Goal: Transaction & Acquisition: Purchase product/service

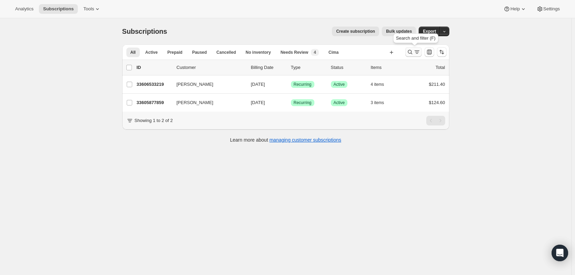
click at [419, 52] on icon "Search and filter results" at bounding box center [417, 52] width 7 height 7
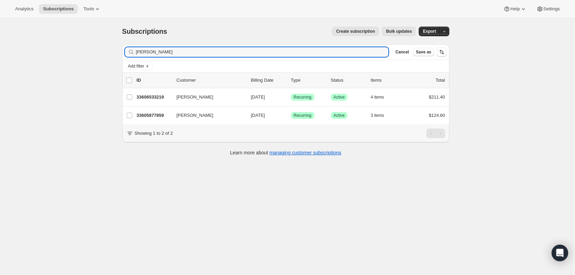
drag, startPoint x: 132, startPoint y: 51, endPoint x: 121, endPoint y: 51, distance: 11.7
click at [121, 51] on div "Filter subscribers [PERSON_NAME] Clear Cancel Save as Add filter 0 selected Upd…" at bounding box center [283, 101] width 333 height 124
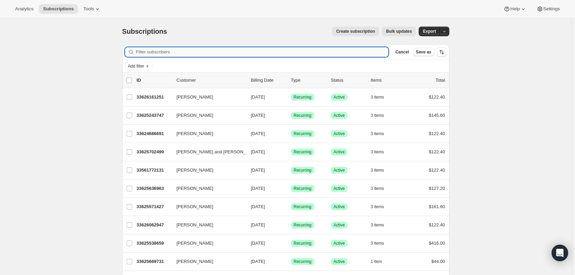
click at [308, 49] on input "Filter subscribers" at bounding box center [262, 52] width 253 height 10
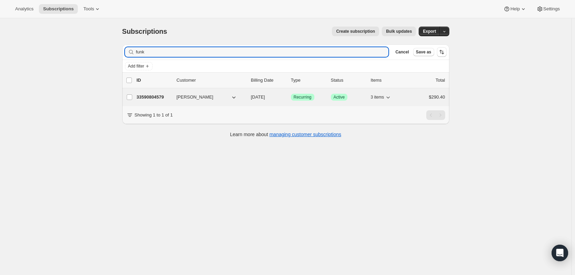
type input "funk"
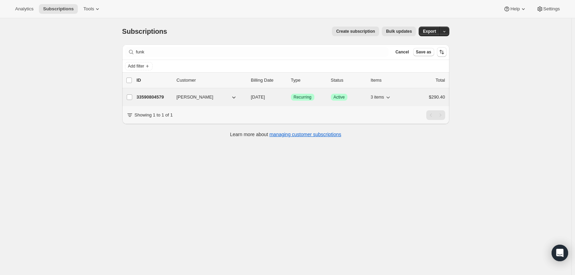
click at [162, 96] on p "33590804579" at bounding box center [154, 97] width 34 height 7
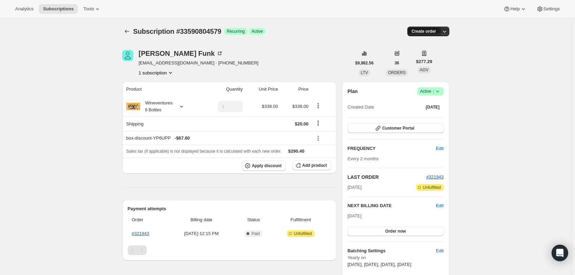
click at [422, 31] on span "Create order" at bounding box center [424, 32] width 24 height 6
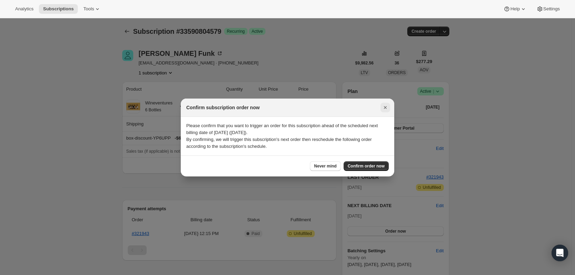
click at [385, 109] on icon "Close" at bounding box center [385, 107] width 7 height 7
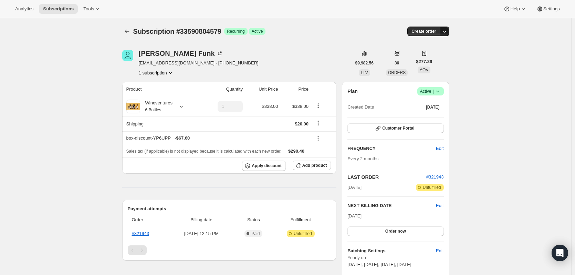
click at [448, 30] on icon "button" at bounding box center [444, 31] width 7 height 7
click at [436, 60] on span "Create custom one-time order" at bounding box center [418, 57] width 60 height 5
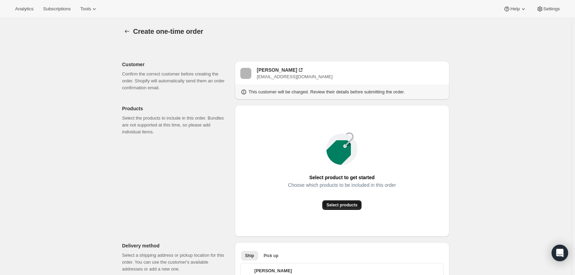
click at [357, 206] on span "Select products" at bounding box center [342, 205] width 31 height 6
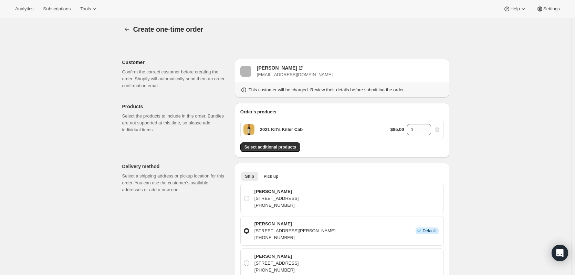
scroll to position [34, 0]
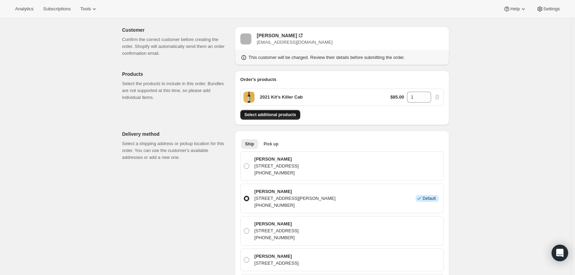
click at [284, 114] on span "Select additional products" at bounding box center [271, 115] width 52 height 6
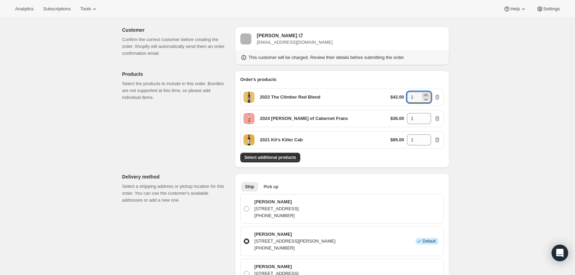
click at [427, 95] on icon at bounding box center [426, 95] width 3 height 2
type input "3"
click at [429, 116] on icon at bounding box center [426, 116] width 7 height 7
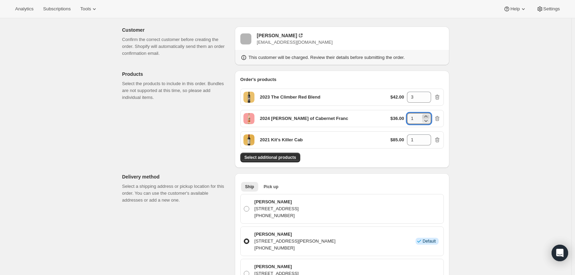
type input "2"
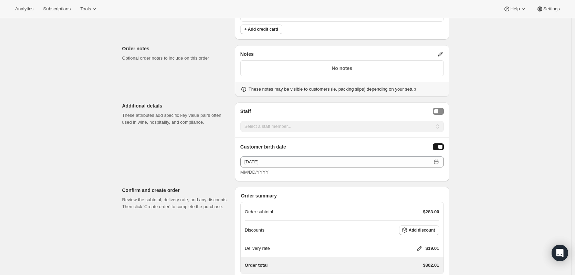
scroll to position [586, 0]
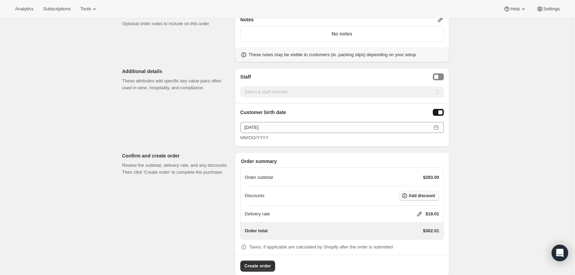
click at [416, 194] on span "Add discount" at bounding box center [422, 196] width 27 height 6
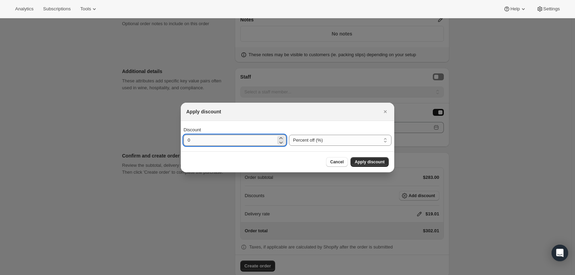
drag, startPoint x: 209, startPoint y: 140, endPoint x: 184, endPoint y: 141, distance: 24.8
click at [184, 141] on input "0" at bounding box center [230, 140] width 92 height 11
type input "20"
click at [356, 162] on button "Apply discount" at bounding box center [370, 162] width 38 height 10
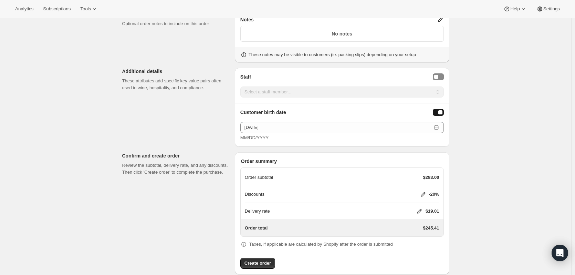
click at [421, 210] on icon at bounding box center [419, 211] width 4 height 4
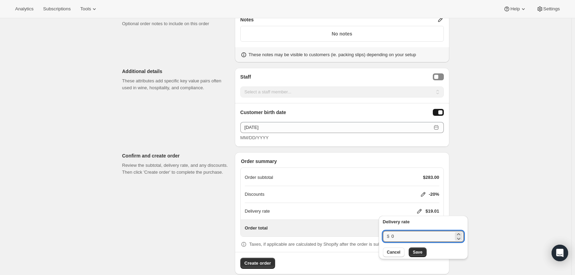
drag, startPoint x: 403, startPoint y: 233, endPoint x: 381, endPoint y: 236, distance: 21.9
click at [381, 236] on div "Delivery rate $ 0 Cancel Save" at bounding box center [423, 237] width 89 height 43
type input "20"
click at [416, 252] on span "Save" at bounding box center [418, 252] width 10 height 6
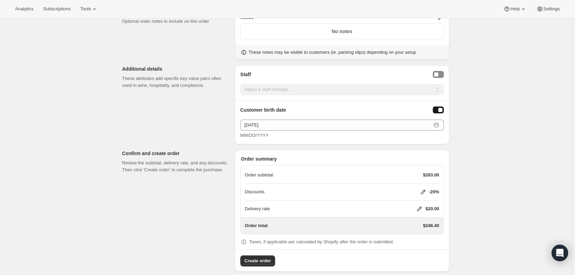
scroll to position [595, 0]
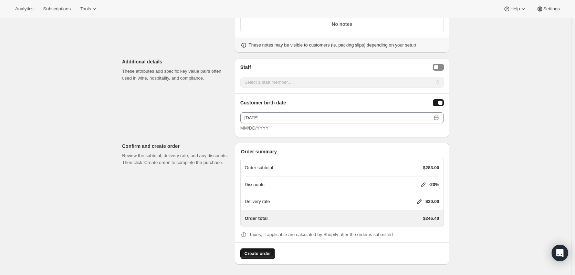
click at [262, 252] on span "Create order" at bounding box center [258, 253] width 27 height 7
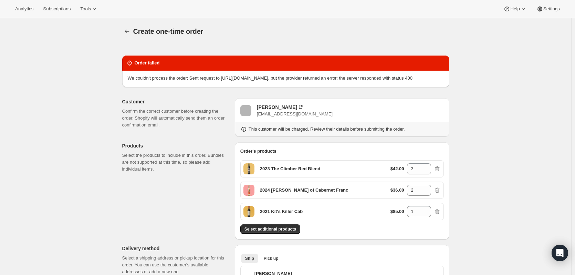
drag, startPoint x: 130, startPoint y: 77, endPoint x: 167, endPoint y: 85, distance: 38.3
click at [167, 82] on p "We couldn't process the order: Sent request to [URL][DOMAIN_NAME], but the prov…" at bounding box center [270, 78] width 285 height 7
copy p "We couldn't process the order: Sent request to [URL][DOMAIN_NAME], but the prov…"
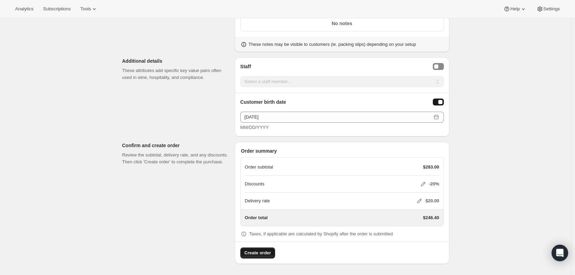
scroll to position [640, 0]
click at [252, 255] on div "Create order" at bounding box center [342, 250] width 214 height 17
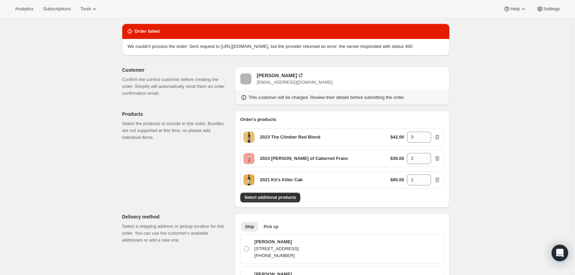
scroll to position [0, 0]
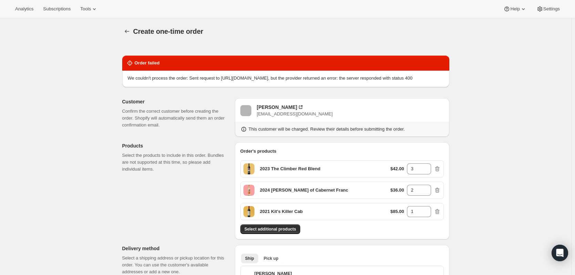
drag, startPoint x: 129, startPoint y: 78, endPoint x: 169, endPoint y: 82, distance: 39.5
click at [169, 82] on p "We couldn't process the order: Sent request to [URL][DOMAIN_NAME], but the prov…" at bounding box center [270, 78] width 285 height 7
copy p "We couldn't process the order: Sent request to [URL][DOMAIN_NAME], but the prov…"
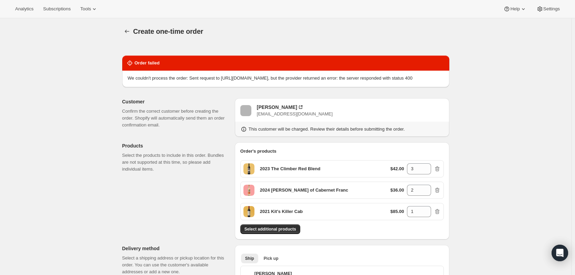
click at [238, 79] on p "We couldn't process the order: Sent request to [URL][DOMAIN_NAME], but the prov…" at bounding box center [270, 78] width 285 height 7
drag, startPoint x: 222, startPoint y: 78, endPoint x: 329, endPoint y: 80, distance: 106.8
click at [329, 80] on p "We couldn't process the order: Sent request to [URL][DOMAIN_NAME], but the prov…" at bounding box center [270, 78] width 285 height 7
copy p "[URL][DOMAIN_NAME]"
